Goal: Information Seeking & Learning: Learn about a topic

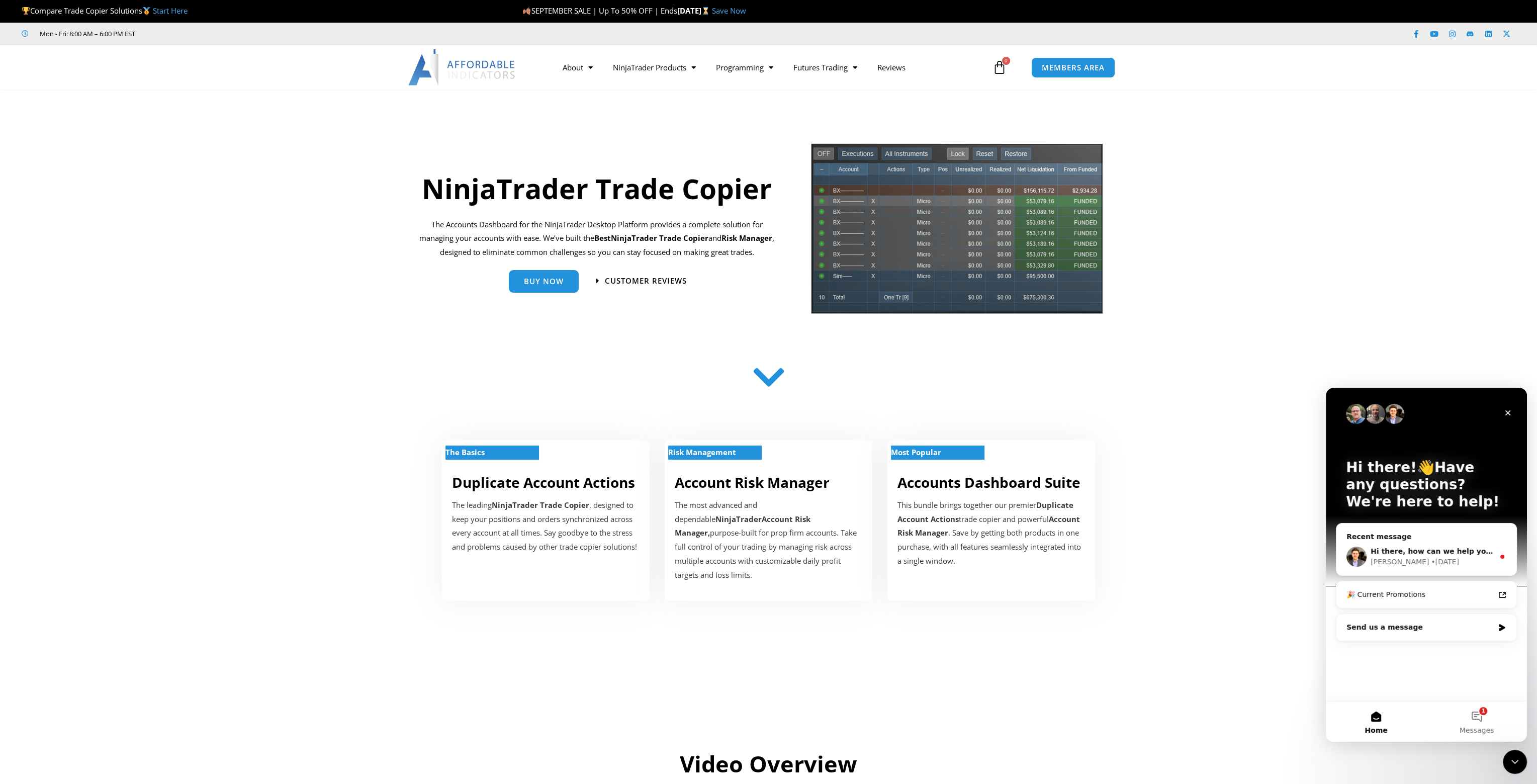
click at [1479, 714] on button "1 Messages" at bounding box center [1477, 721] width 101 height 40
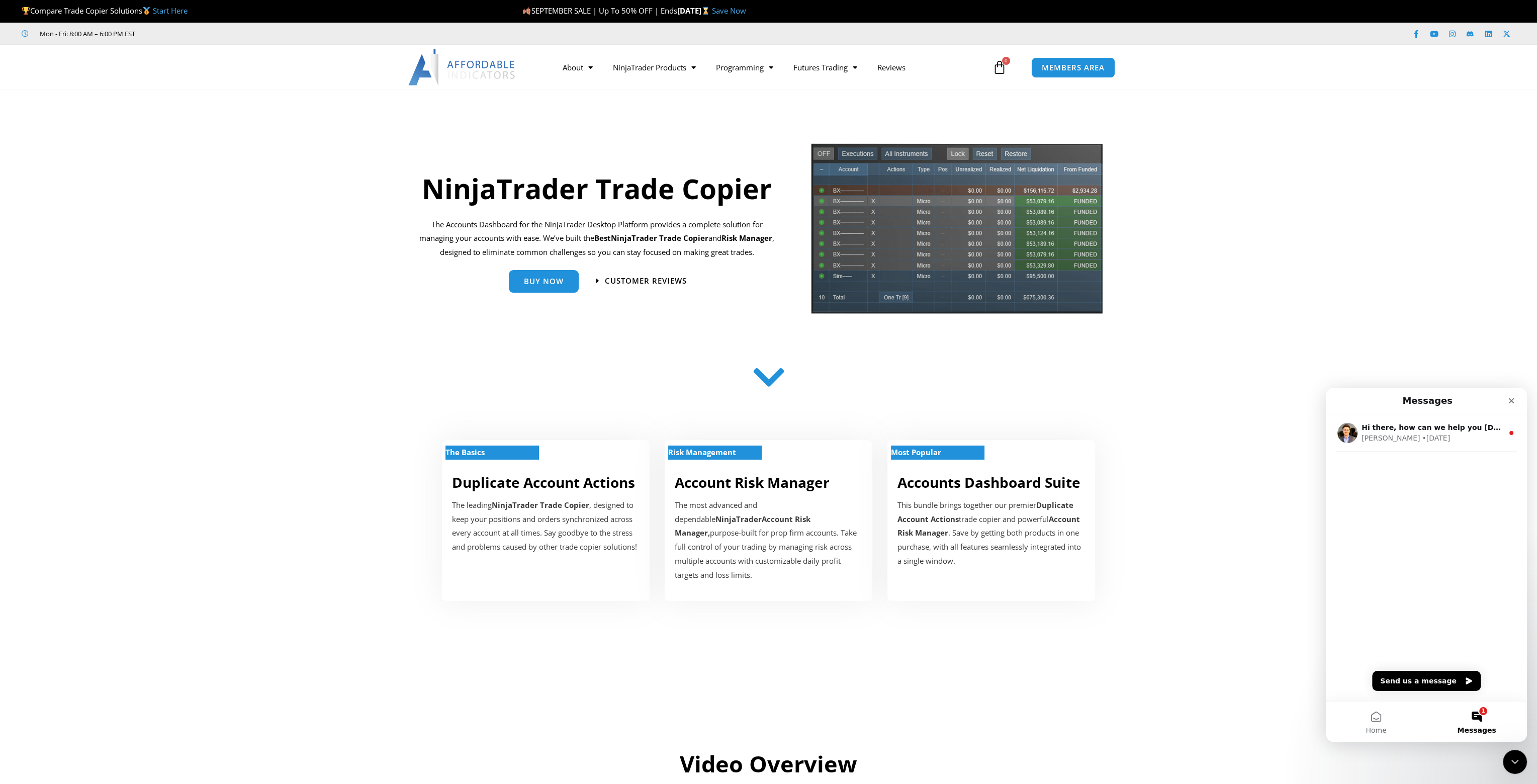
click at [1427, 436] on div "[PERSON_NAME] • [DATE]" at bounding box center [1433, 439] width 142 height 11
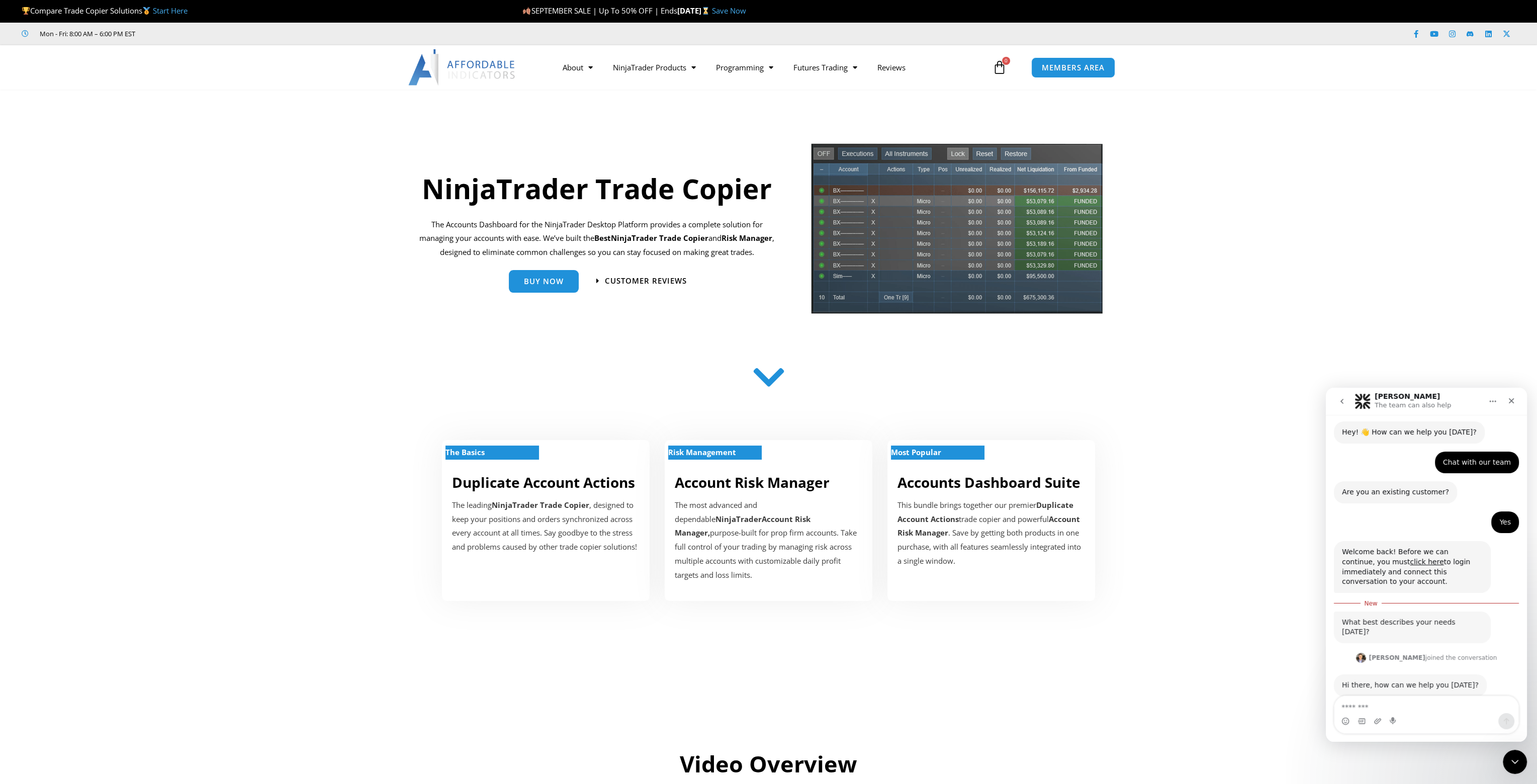
scroll to position [35, 0]
click at [1507, 400] on icon "Close" at bounding box center [1511, 400] width 8 height 8
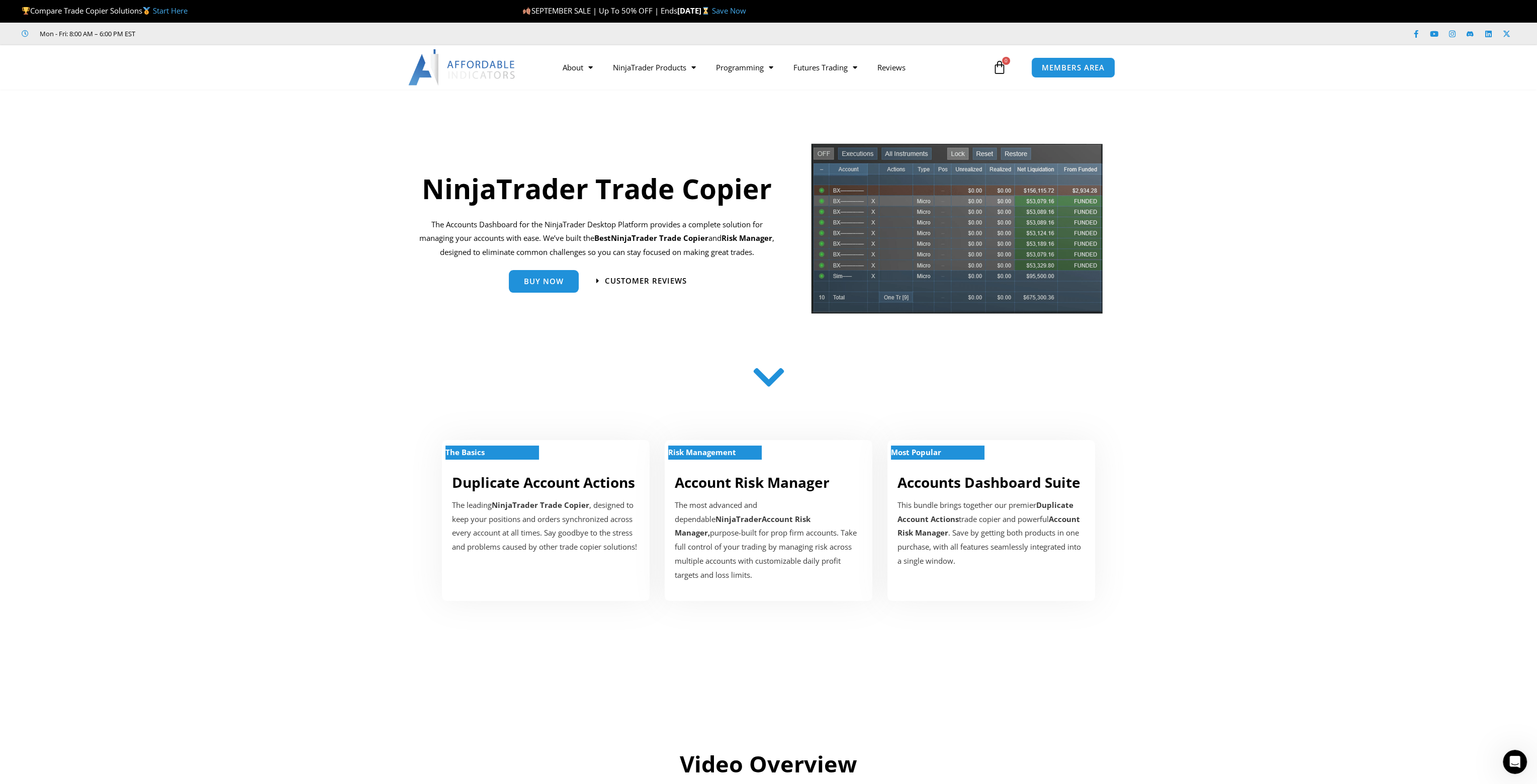
scroll to position [18, 0]
